Goal: Information Seeking & Learning: Learn about a topic

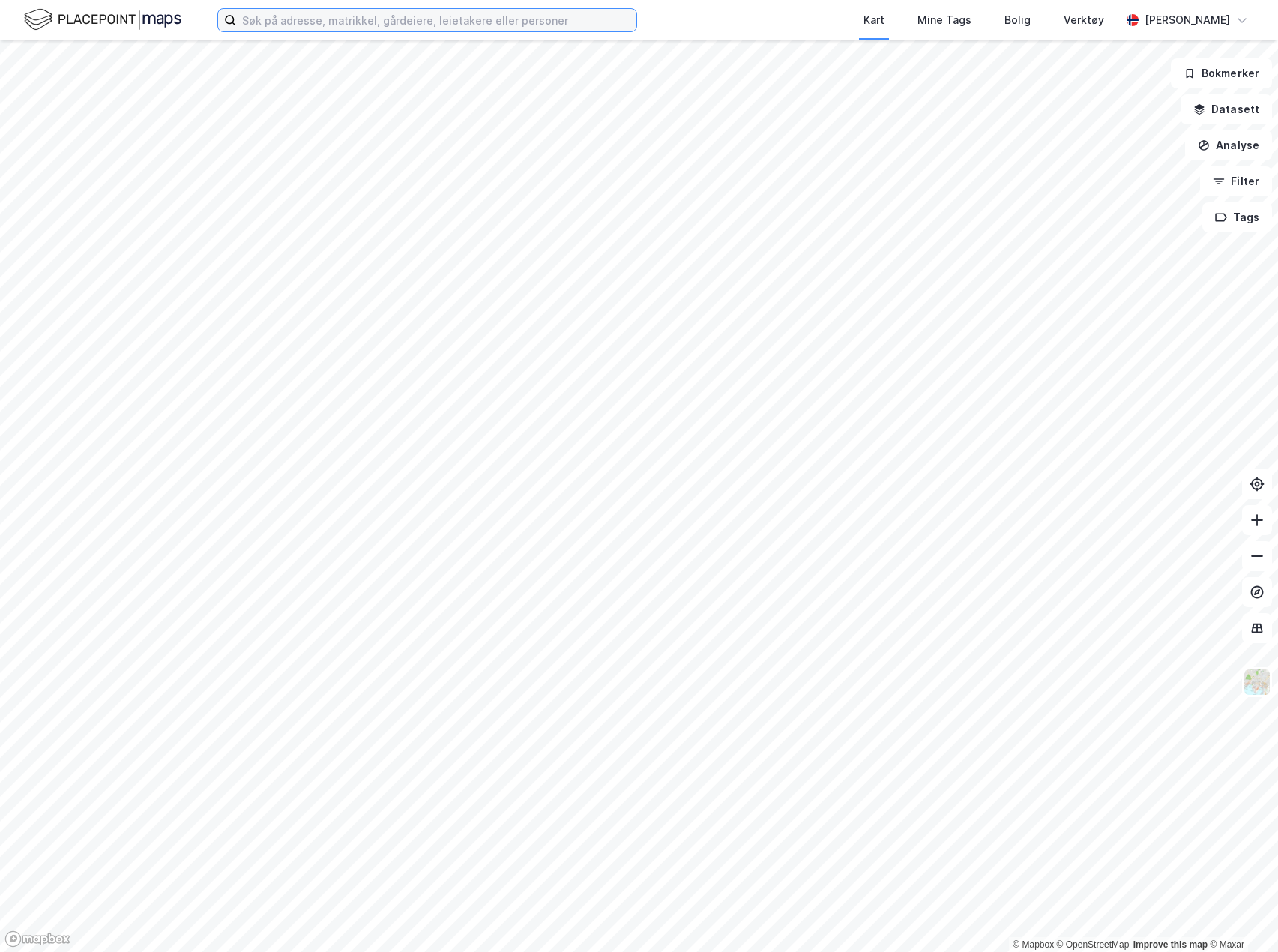
click at [396, 17] on input at bounding box center [437, 20] width 401 height 22
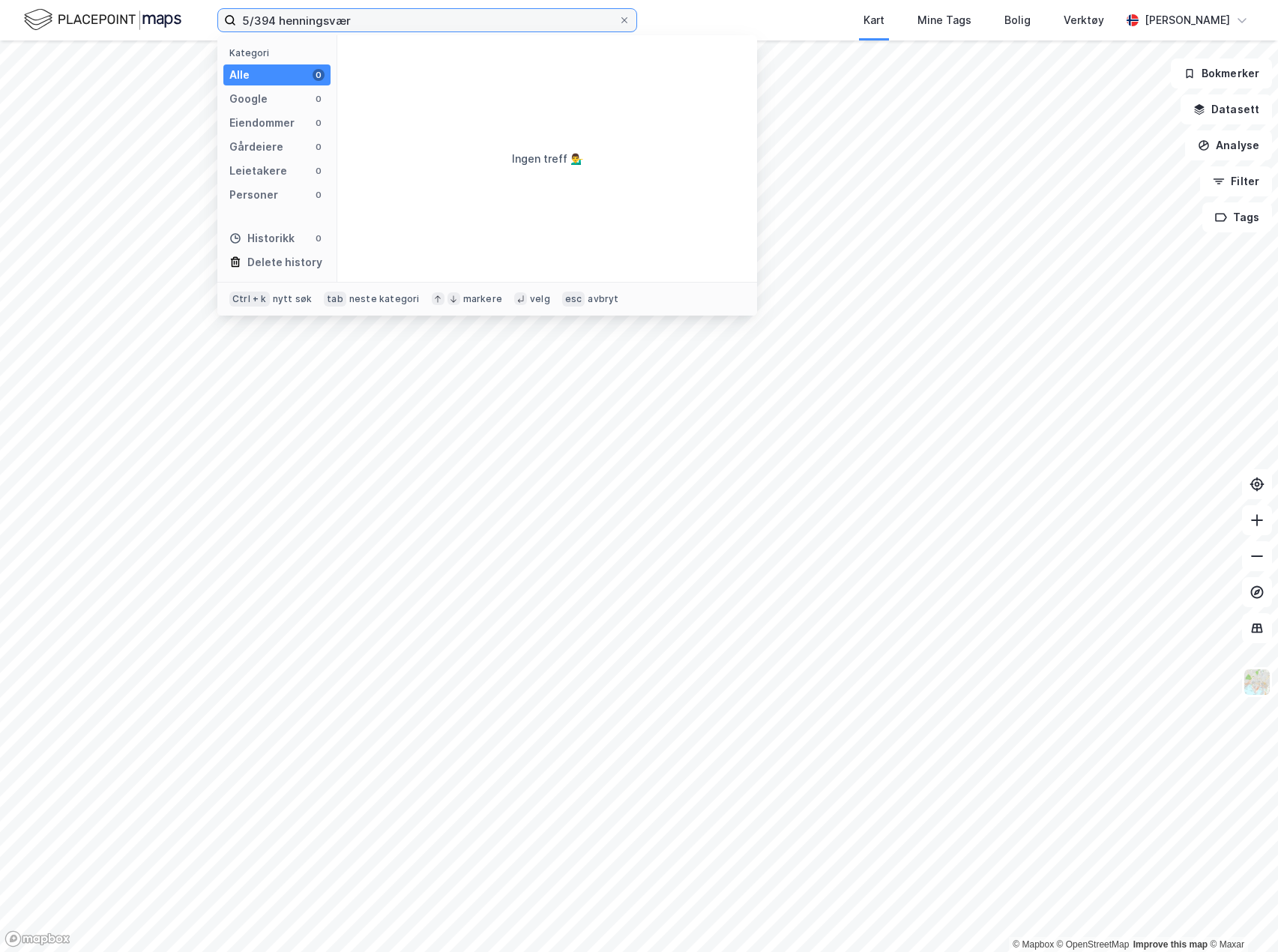
drag, startPoint x: 393, startPoint y: 19, endPoint x: 220, endPoint y: 21, distance: 173.0
click at [220, 21] on label "5/394 henningsvær" at bounding box center [427, 20] width 420 height 24
type input "h"
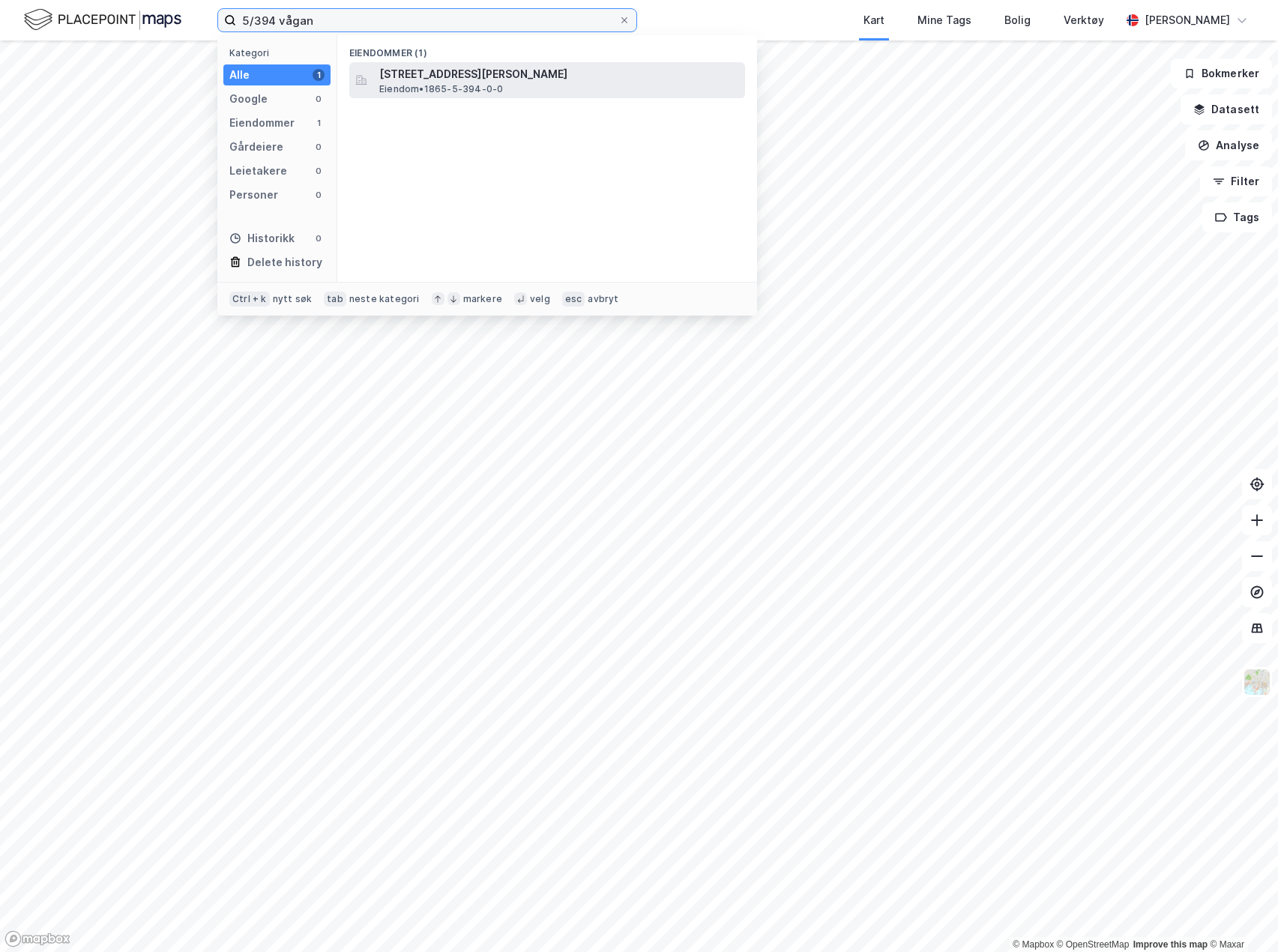
type input "5/394 vågan"
click at [425, 83] on span "Eiendom • 1865-5-394-0-0" at bounding box center [441, 89] width 123 height 12
